Goal: Transaction & Acquisition: Purchase product/service

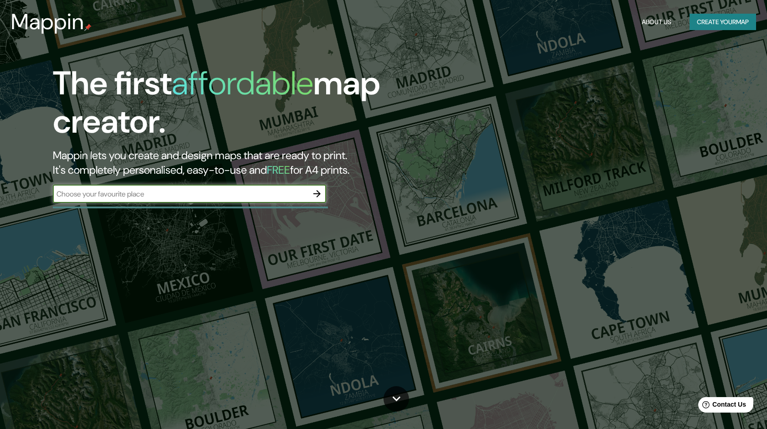
click at [265, 195] on input "text" at bounding box center [180, 194] width 255 height 10
type input "[GEOGRAPHIC_DATA]"
click at [321, 195] on icon "button" at bounding box center [317, 193] width 11 height 11
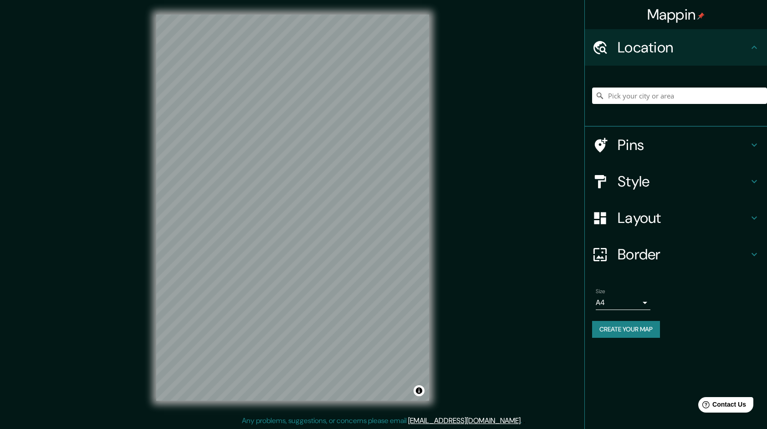
click at [617, 176] on div at bounding box center [605, 182] width 26 height 16
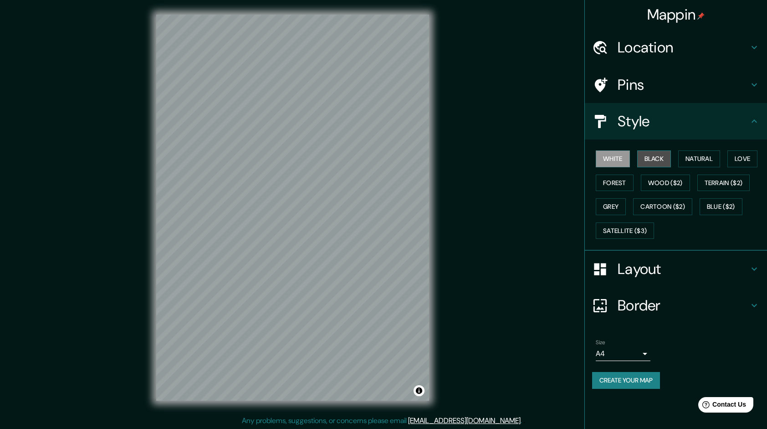
click at [652, 158] on button "Black" at bounding box center [654, 158] width 34 height 17
click at [694, 158] on button "Natural" at bounding box center [699, 158] width 42 height 17
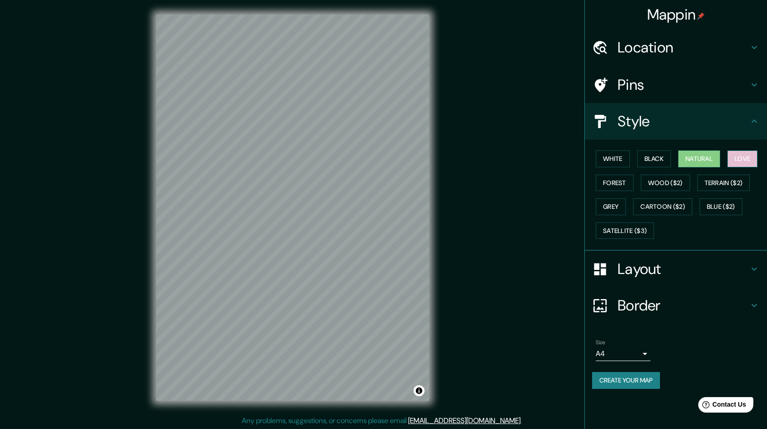
click at [742, 158] on button "Love" at bounding box center [743, 158] width 30 height 17
click at [612, 182] on button "Forest" at bounding box center [615, 183] width 38 height 17
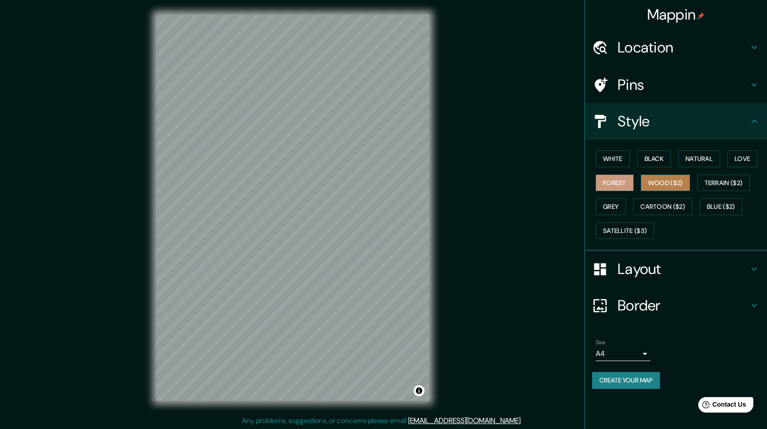
click at [666, 187] on button "Wood ($2)" at bounding box center [665, 183] width 49 height 17
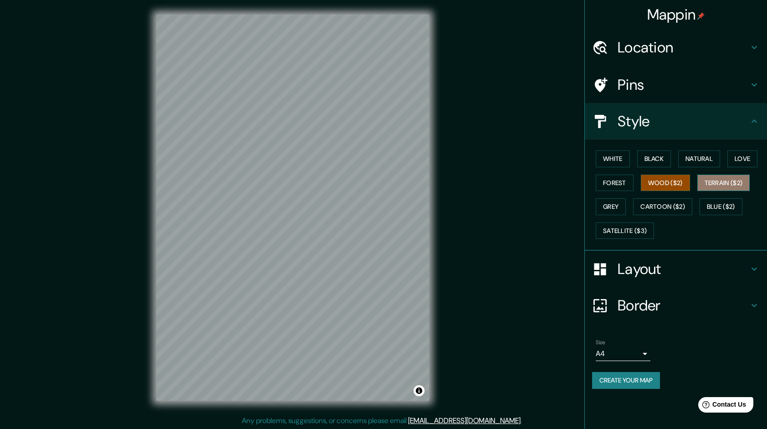
click at [721, 184] on button "Terrain ($2)" at bounding box center [724, 183] width 53 height 17
click at [616, 201] on button "Grey" at bounding box center [611, 206] width 30 height 17
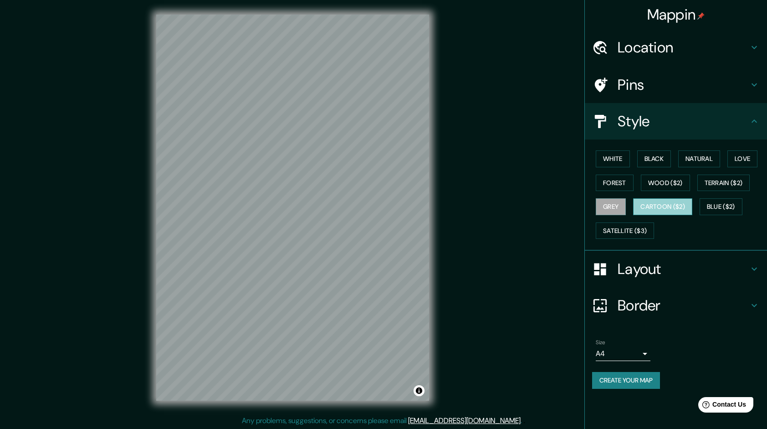
click at [651, 205] on button "Cartoon ($2)" at bounding box center [662, 206] width 59 height 17
click at [731, 204] on button "Blue ($2)" at bounding box center [721, 206] width 43 height 17
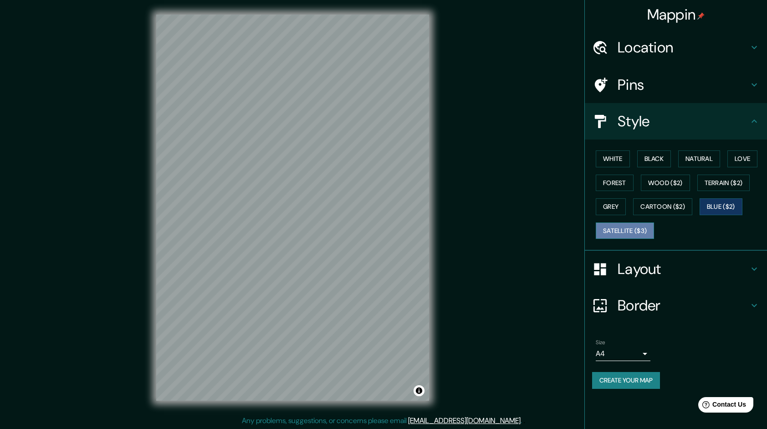
click at [626, 229] on button "Satellite ($3)" at bounding box center [625, 230] width 58 height 17
